Goal: Check status: Check status

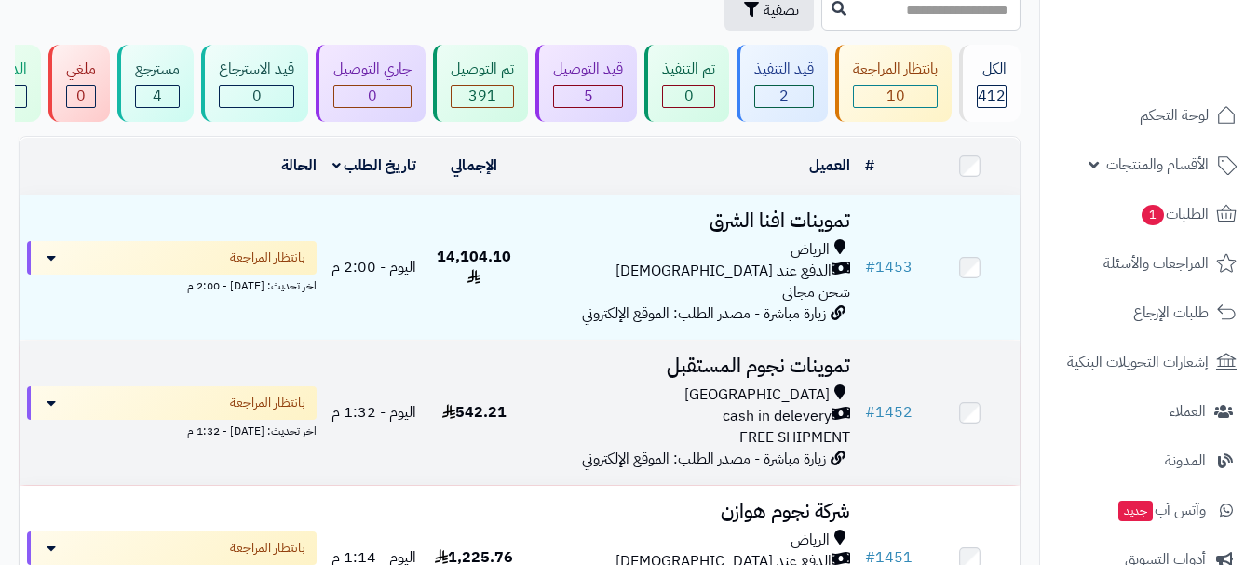
scroll to position [93, 0]
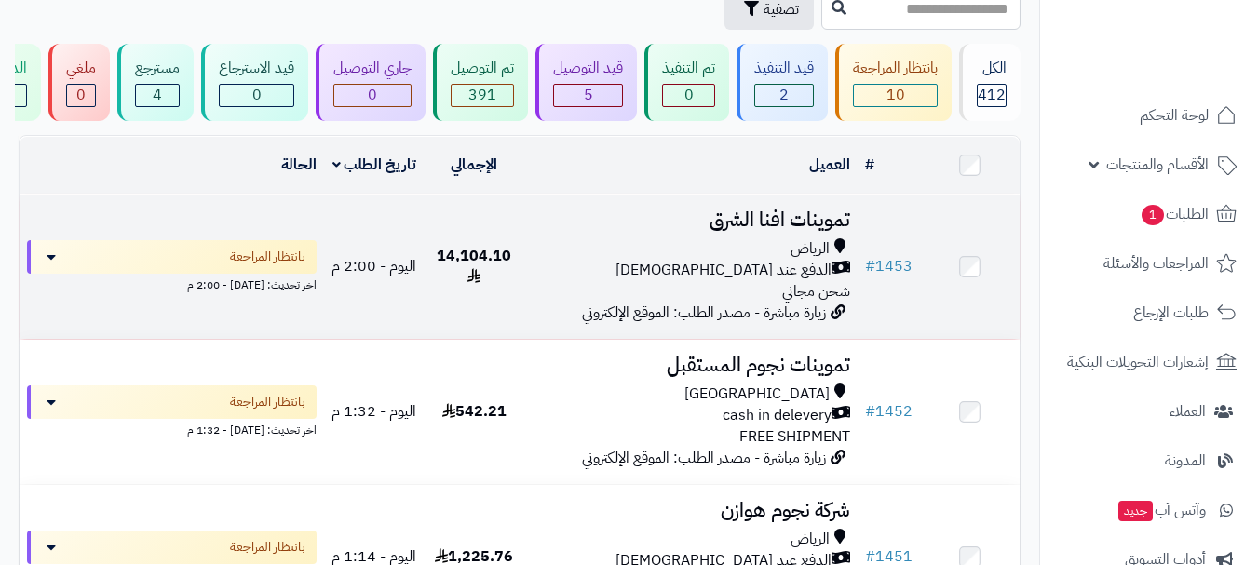
click at [547, 281] on div "الدفع عند [DEMOGRAPHIC_DATA]" at bounding box center [691, 270] width 318 height 21
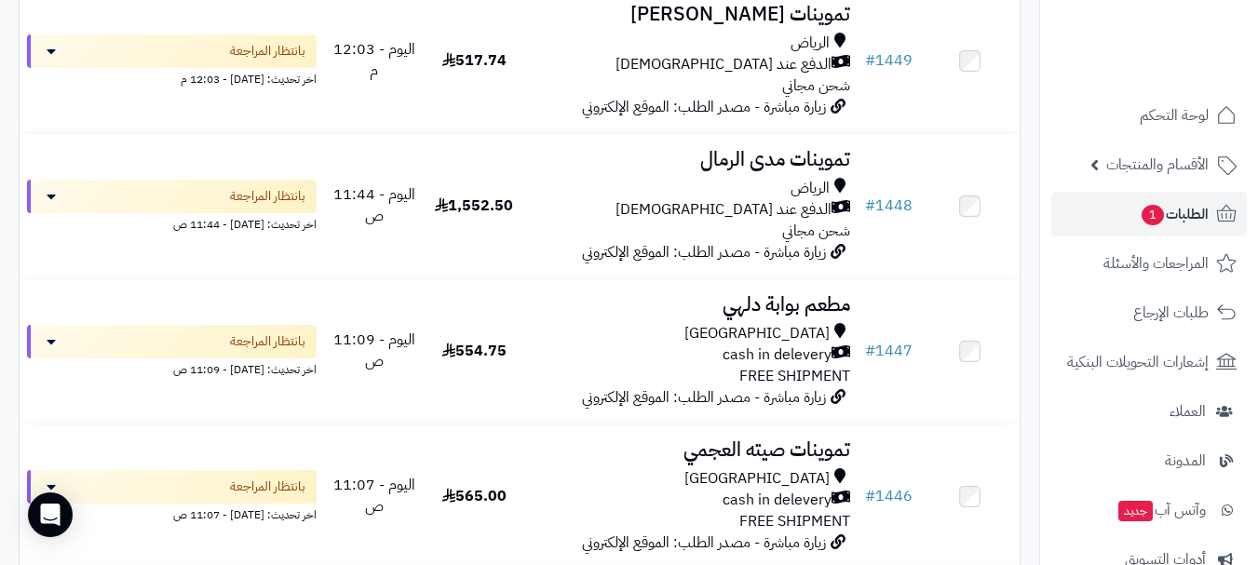
scroll to position [0, 0]
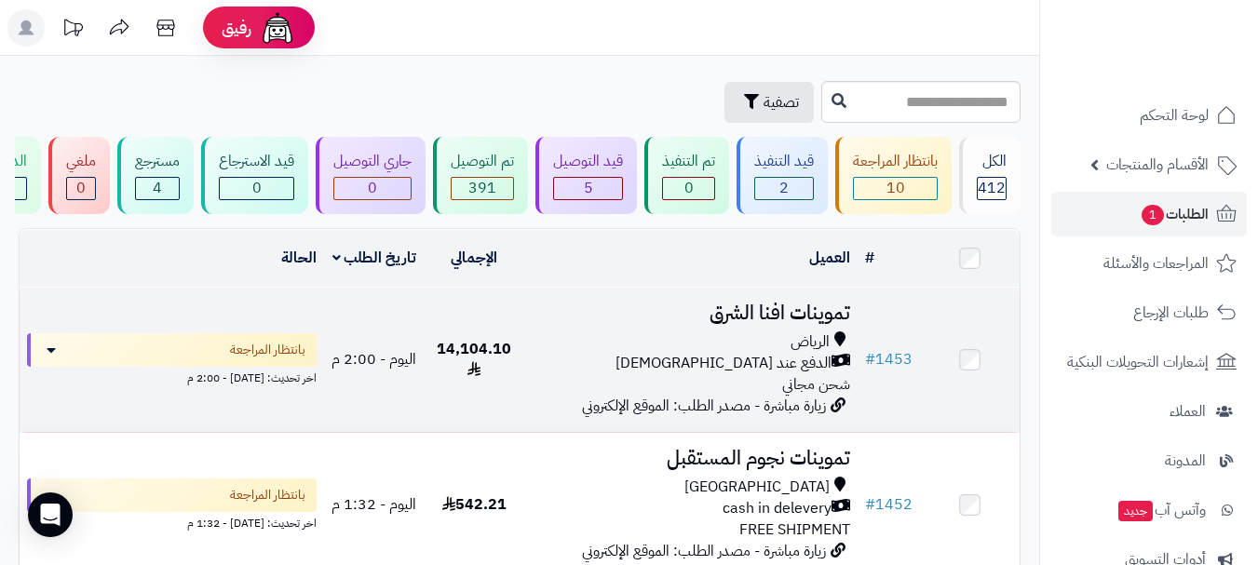
click at [473, 404] on td "14,104.10" at bounding box center [475, 360] width 100 height 144
